Goal: Task Accomplishment & Management: Use online tool/utility

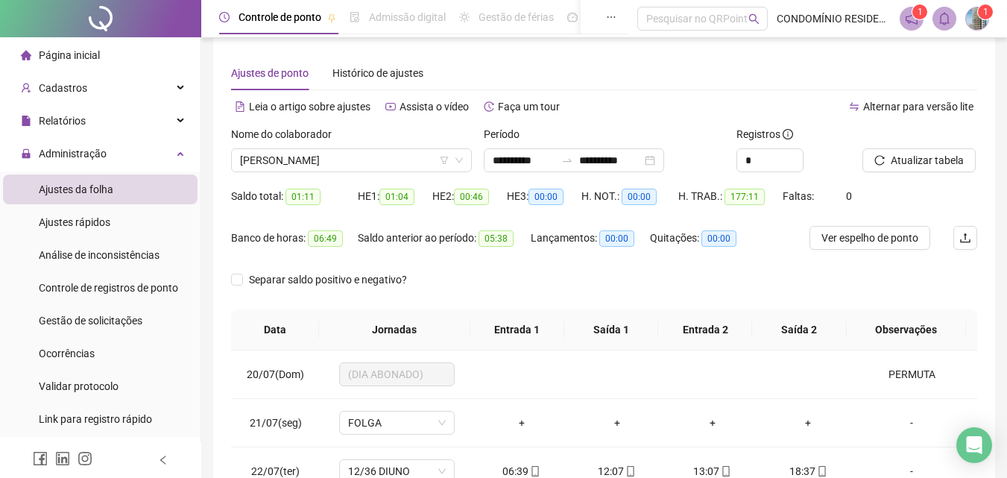
scroll to position [688, 0]
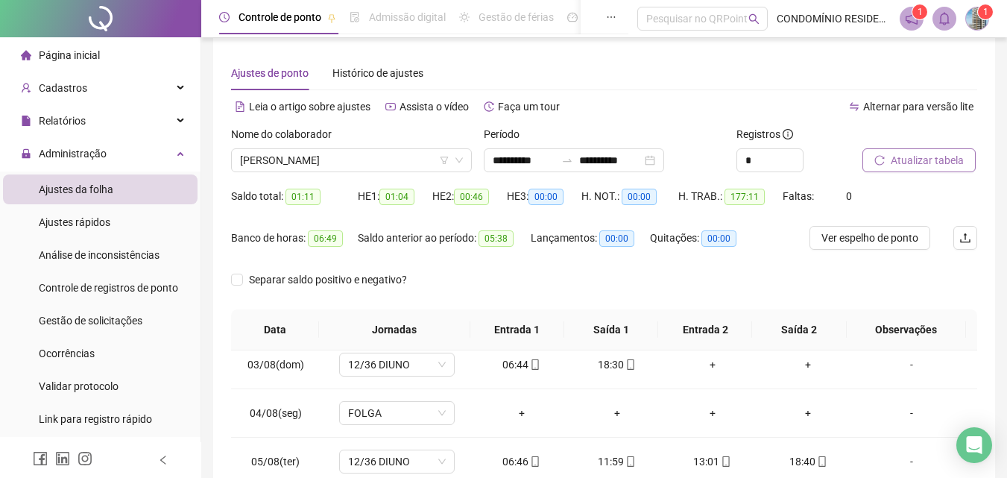
click at [935, 157] on span "Atualizar tabela" at bounding box center [926, 160] width 73 height 16
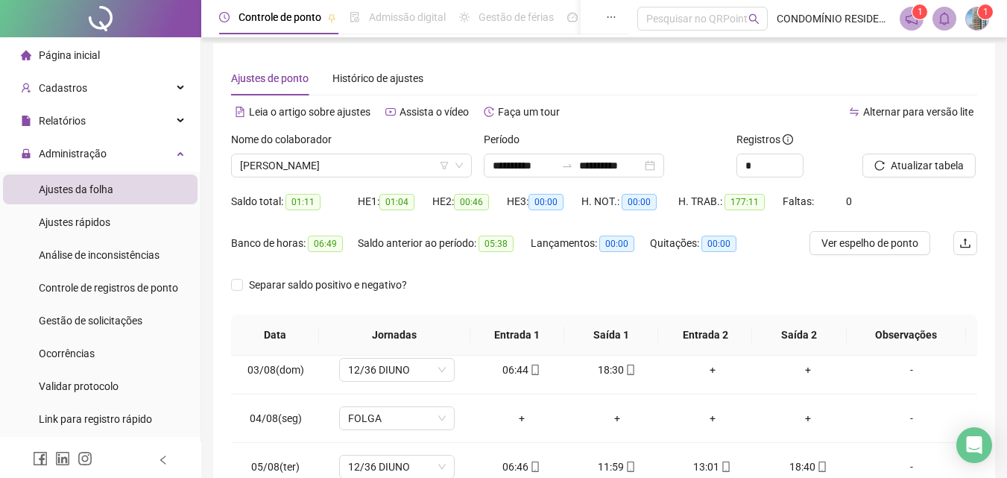
scroll to position [5, 0]
click at [642, 168] on input "**********" at bounding box center [610, 166] width 63 height 16
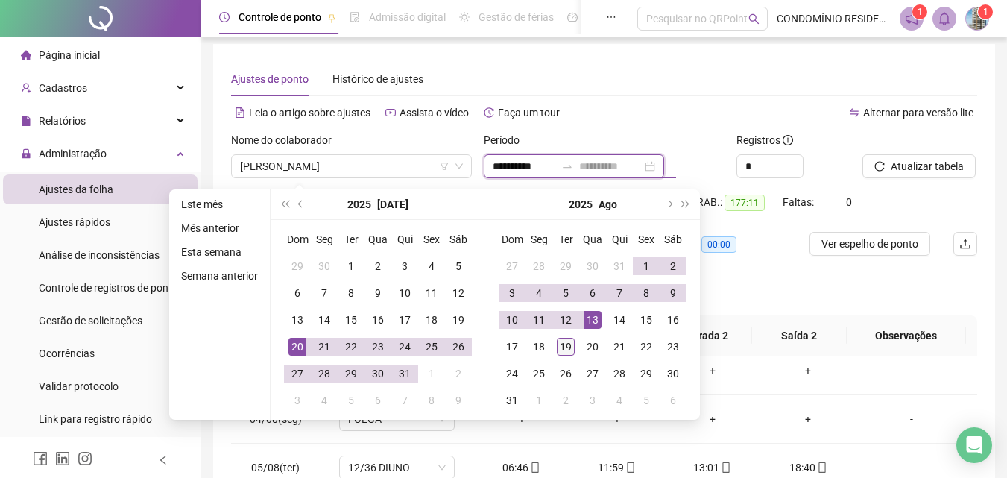
type input "**********"
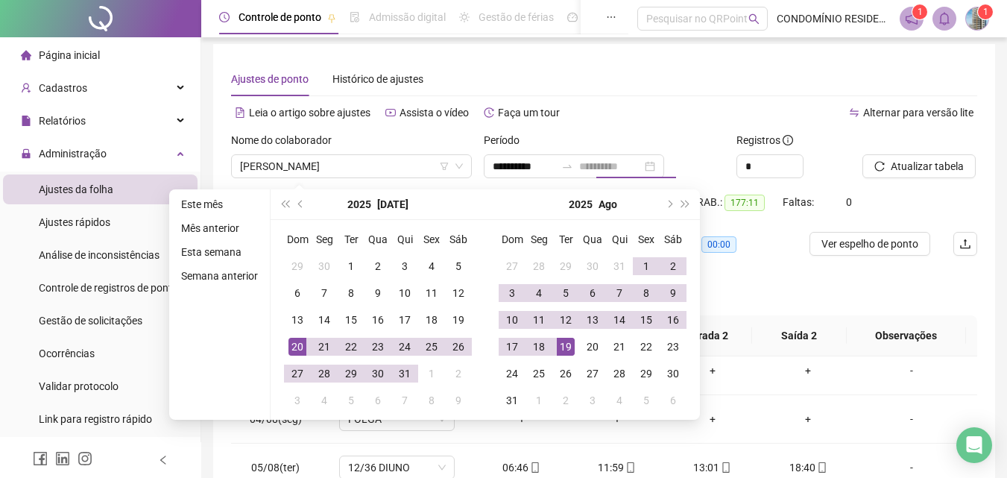
click at [562, 344] on div "19" at bounding box center [566, 347] width 18 height 18
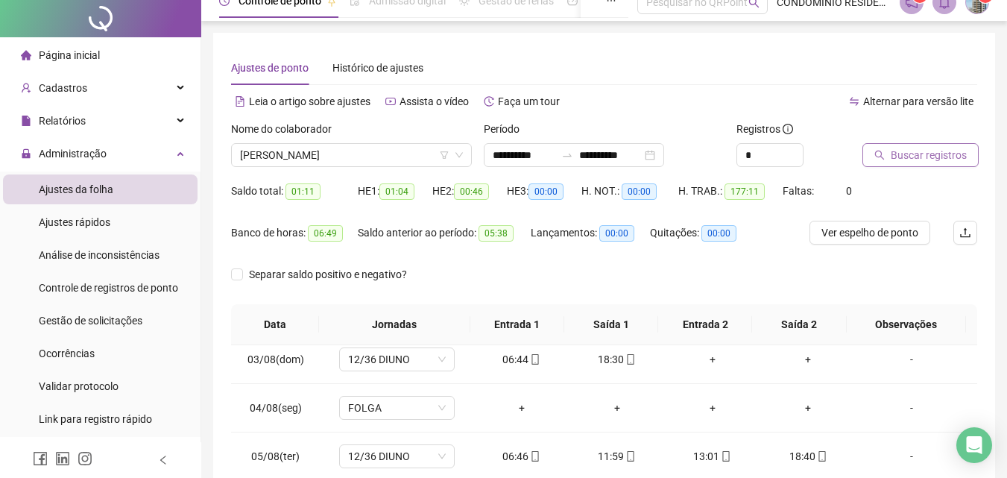
scroll to position [0, 0]
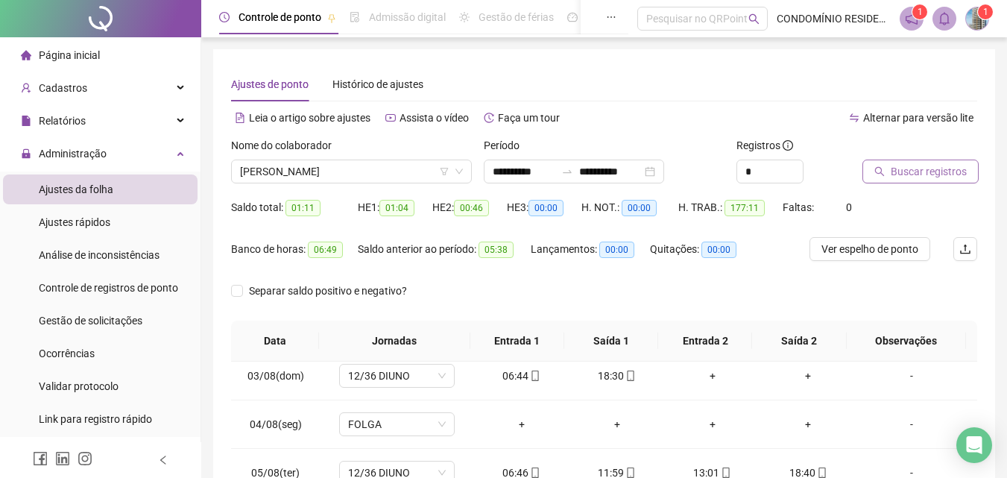
click at [905, 182] on button "Buscar registros" at bounding box center [920, 171] width 116 height 24
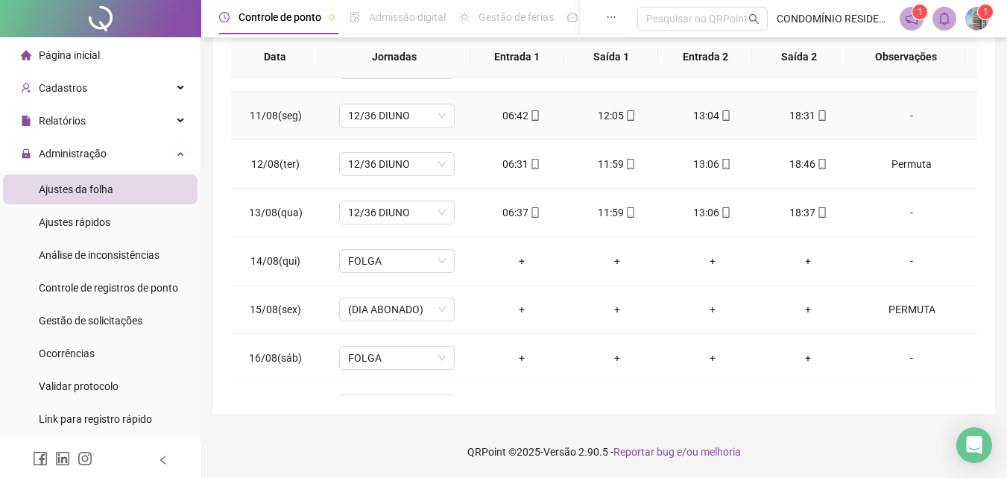
scroll to position [1183, 0]
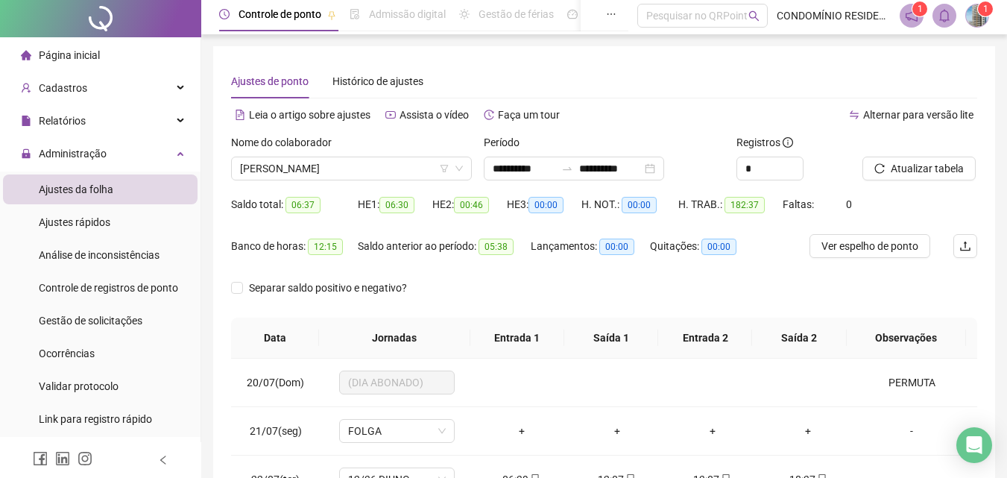
scroll to position [0, 0]
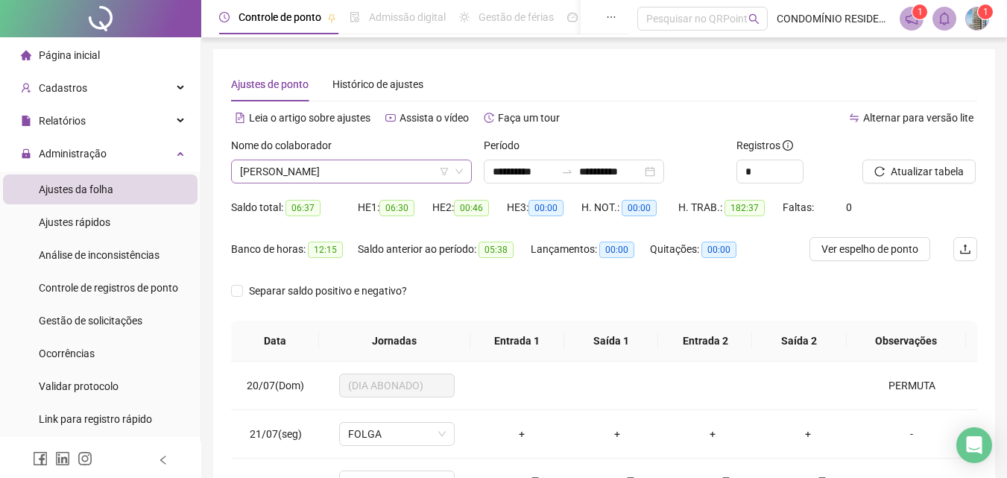
click at [365, 174] on span "[PERSON_NAME]" at bounding box center [351, 171] width 223 height 22
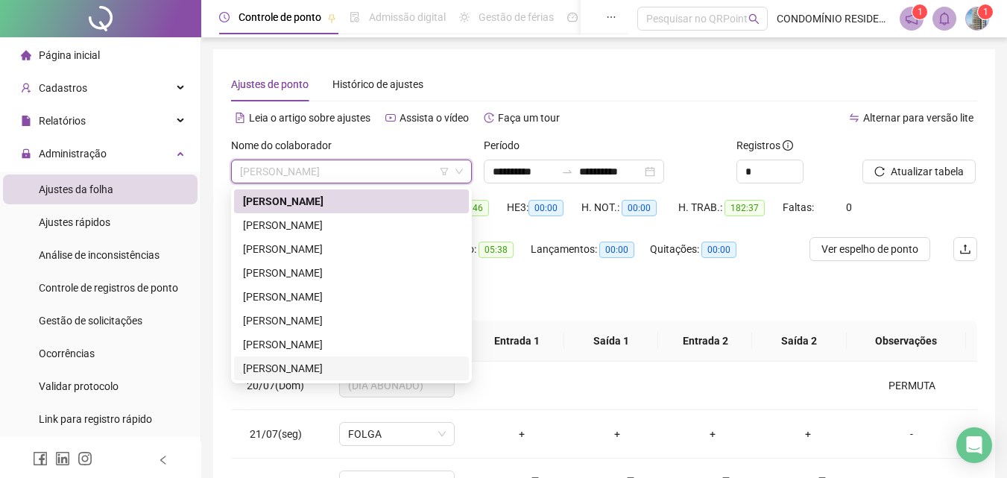
click at [314, 365] on div "[PERSON_NAME]" at bounding box center [351, 368] width 217 height 16
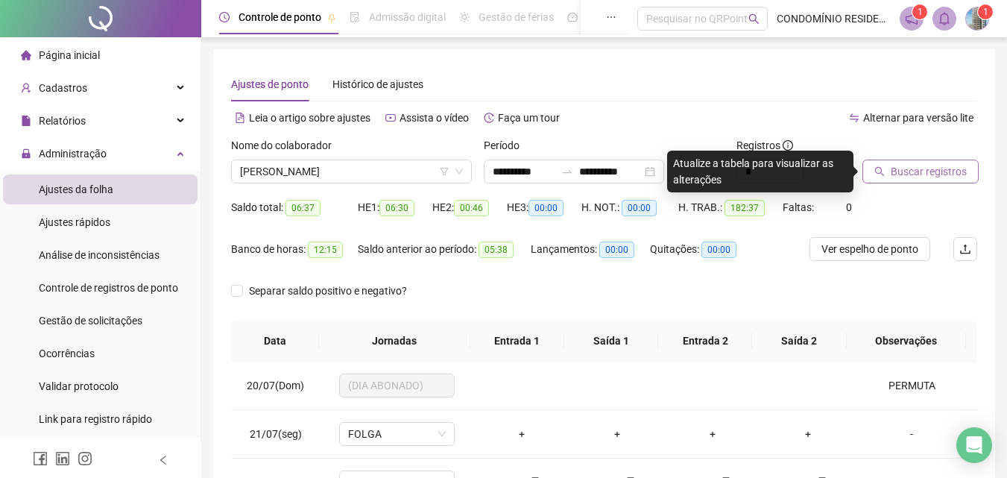
click at [913, 169] on span "Buscar registros" at bounding box center [928, 171] width 76 height 16
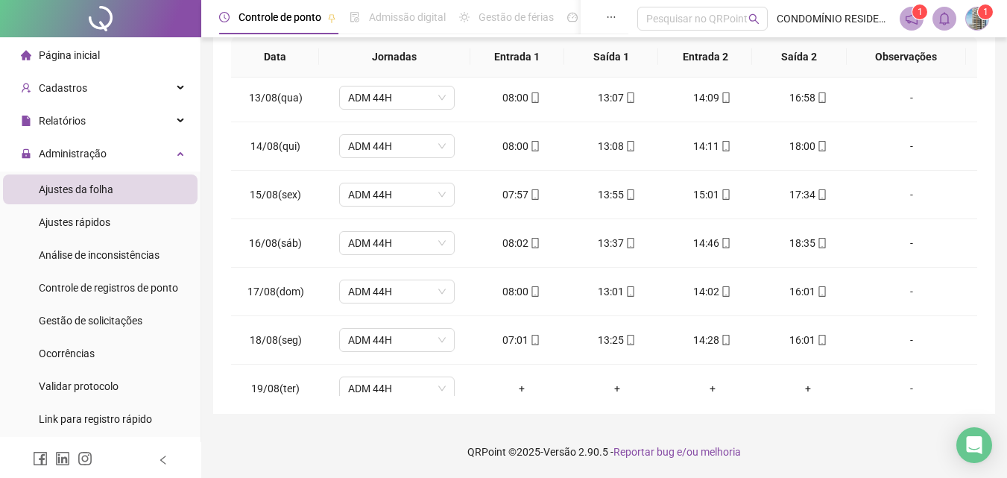
scroll to position [1183, 0]
